Goal: Task Accomplishment & Management: Use online tool/utility

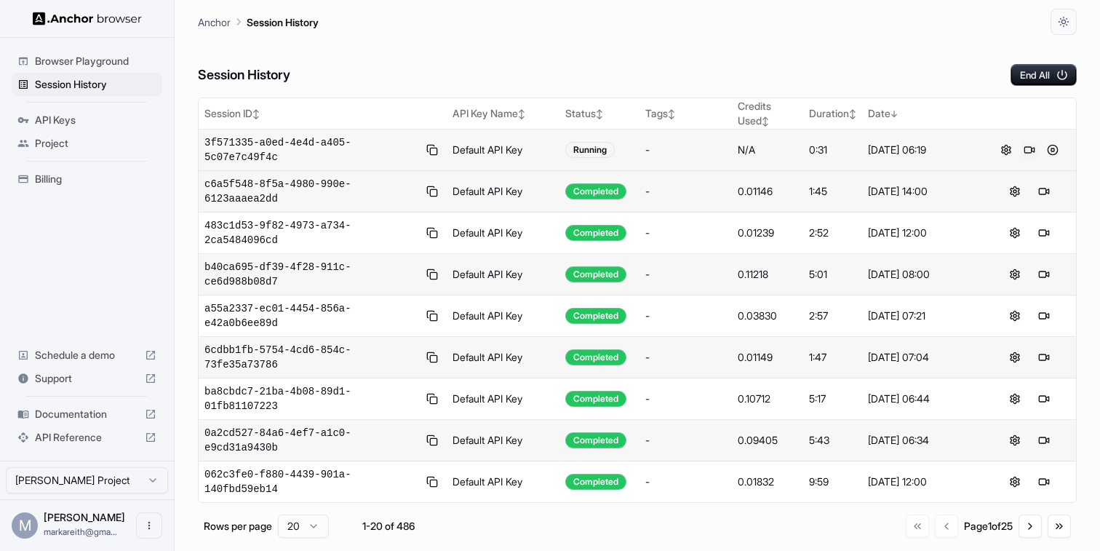
click at [1030, 150] on button at bounding box center [1028, 149] width 17 height 17
click at [1031, 149] on button at bounding box center [1028, 149] width 17 height 17
click at [1045, 156] on button at bounding box center [1043, 149] width 17 height 17
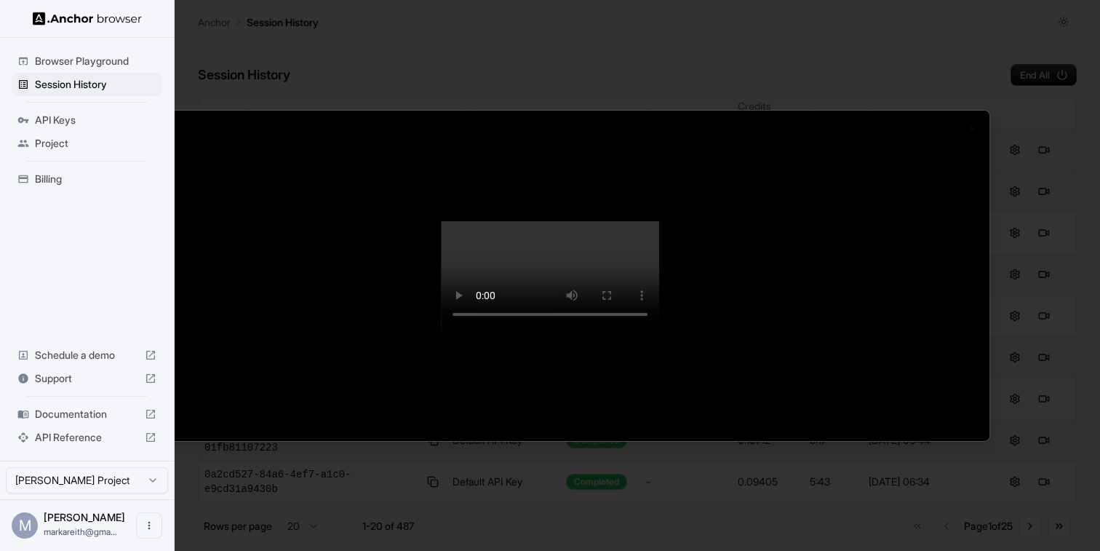
click at [159, 148] on div at bounding box center [550, 275] width 879 height 330
click at [80, 58] on div at bounding box center [550, 275] width 1100 height 551
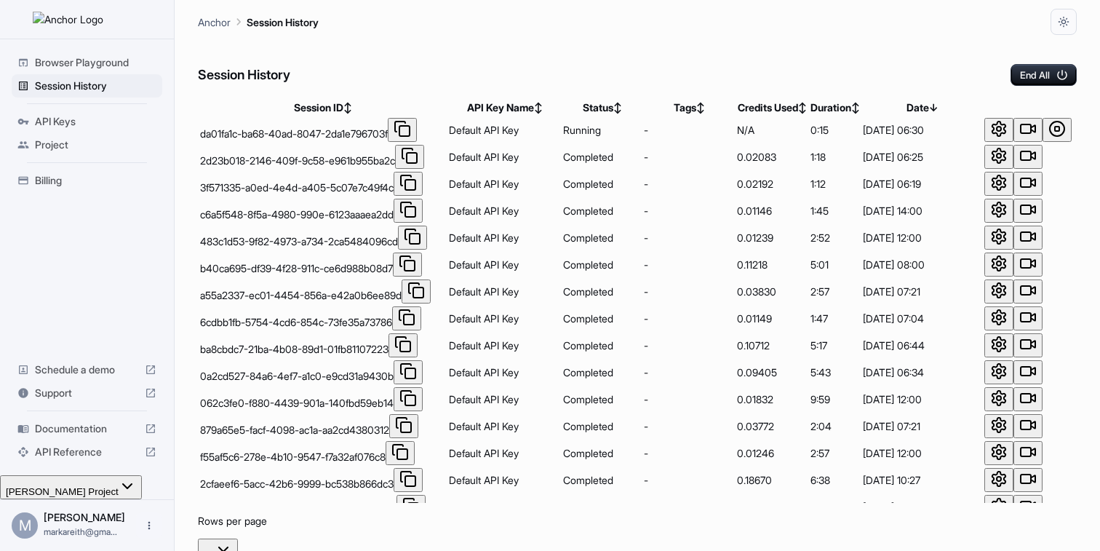
click at [1029, 142] on button at bounding box center [1027, 130] width 29 height 24
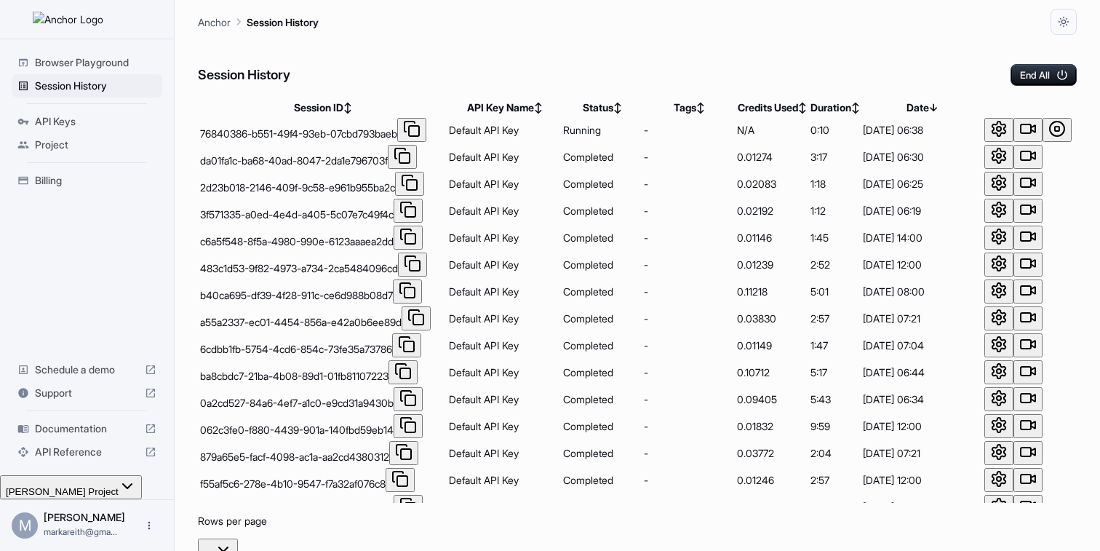
click at [1028, 142] on button at bounding box center [1027, 130] width 29 height 24
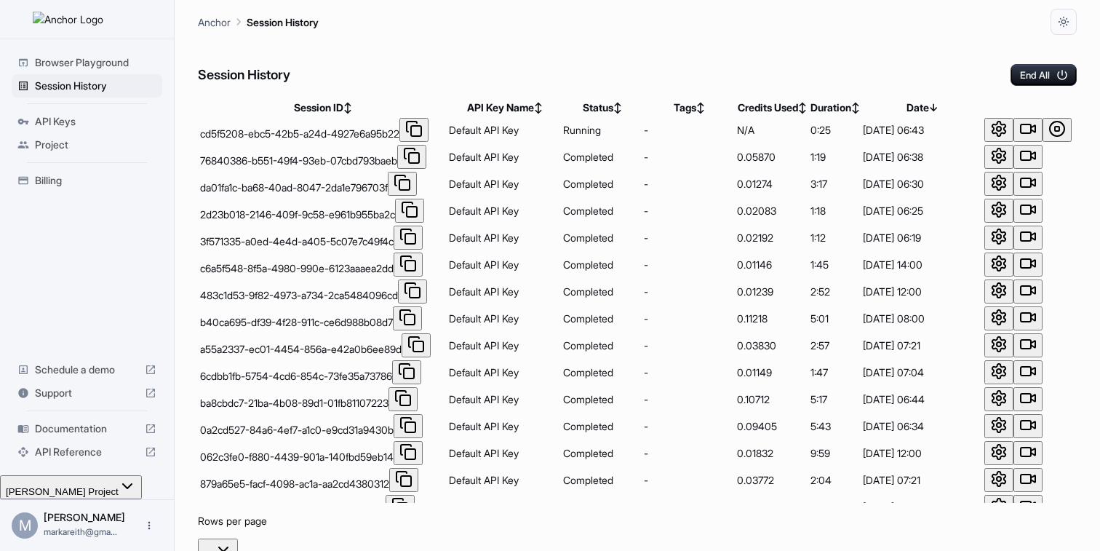
click at [1029, 142] on button at bounding box center [1027, 130] width 29 height 24
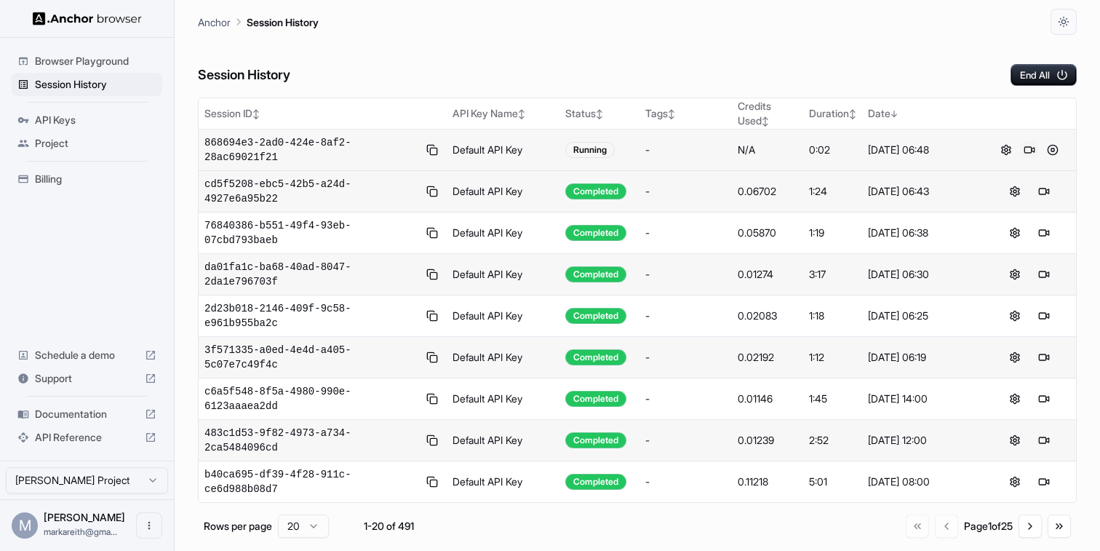
click at [1031, 149] on button at bounding box center [1028, 149] width 17 height 17
click at [1028, 153] on button at bounding box center [1028, 149] width 17 height 17
click at [1025, 151] on button at bounding box center [1028, 149] width 17 height 17
click at [1028, 147] on button at bounding box center [1028, 149] width 17 height 17
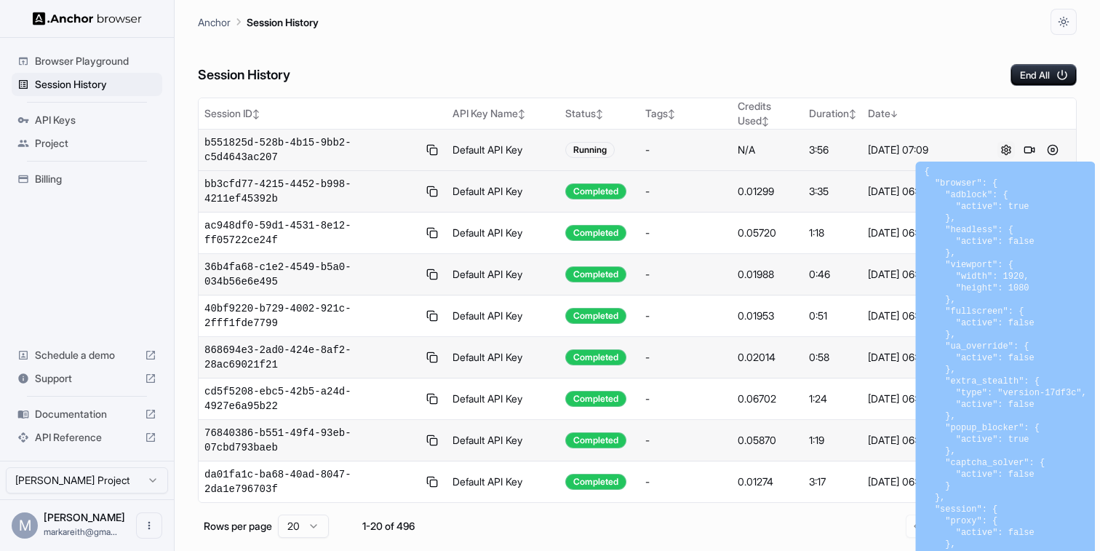
click at [1007, 152] on button at bounding box center [1005, 149] width 17 height 17
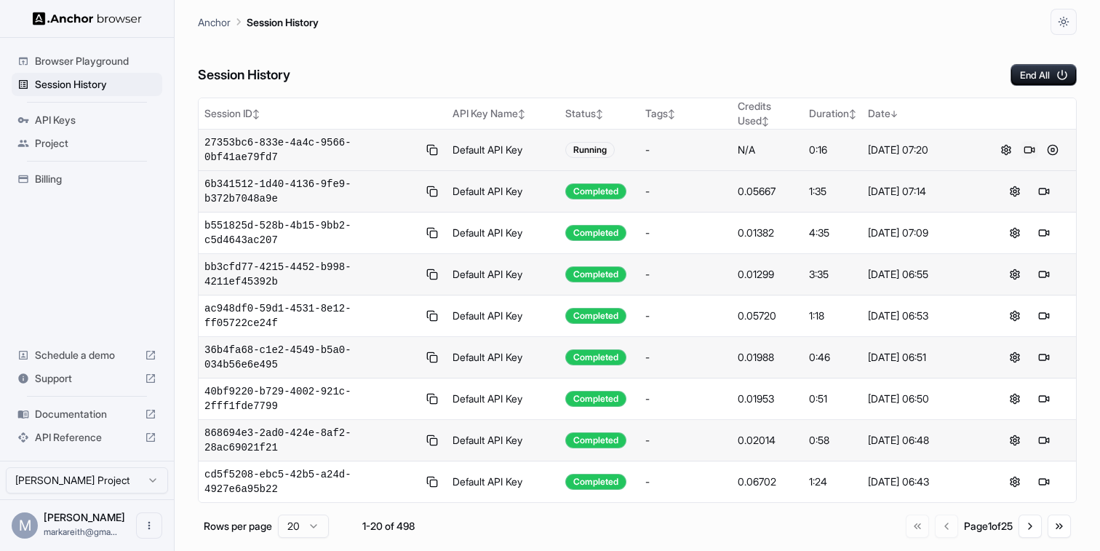
click at [1027, 151] on button at bounding box center [1028, 149] width 17 height 17
click at [1034, 151] on button at bounding box center [1028, 149] width 17 height 17
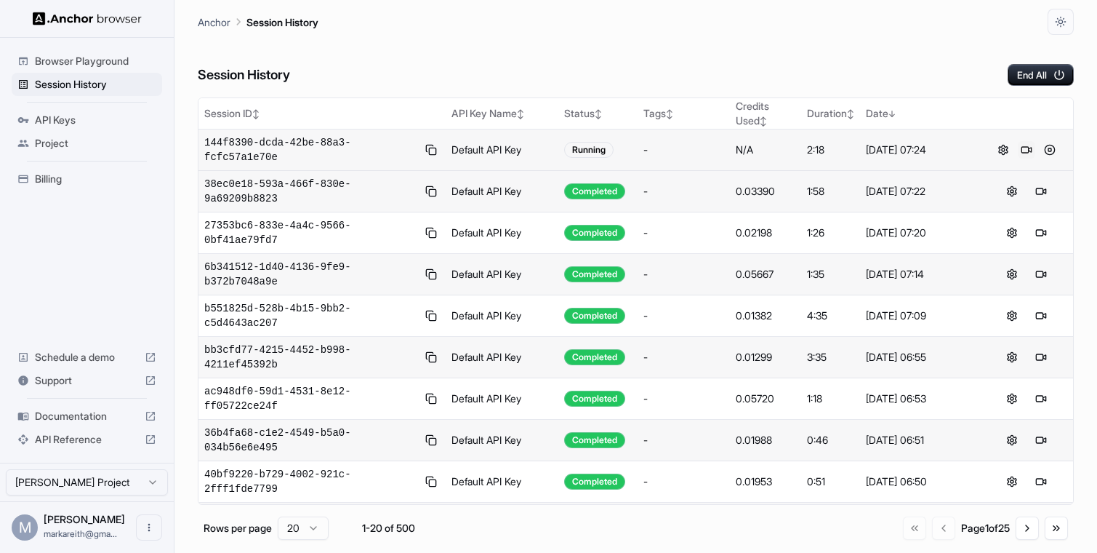
click at [1029, 148] on button at bounding box center [1026, 149] width 17 height 17
